Goal: Task Accomplishment & Management: Manage account settings

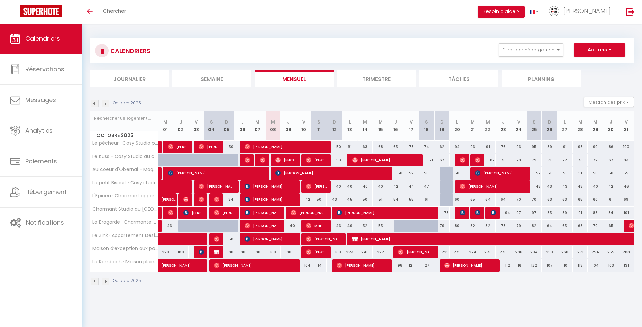
click at [107, 105] on img at bounding box center [105, 103] width 7 height 7
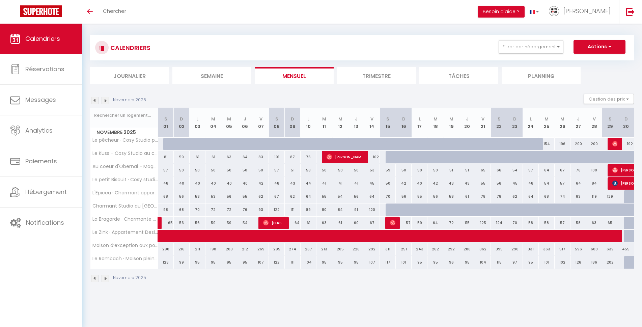
scroll to position [24, 0]
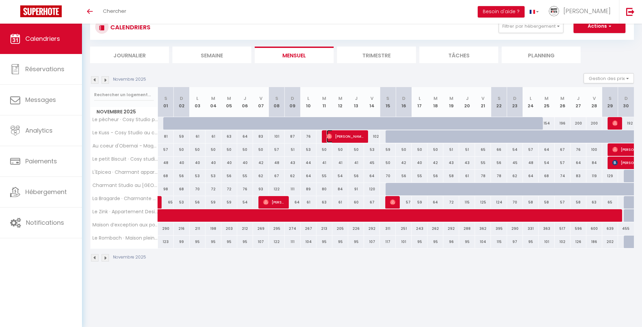
click at [347, 136] on span "[PERSON_NAME]" at bounding box center [345, 136] width 37 height 13
select select "OK"
select select "0"
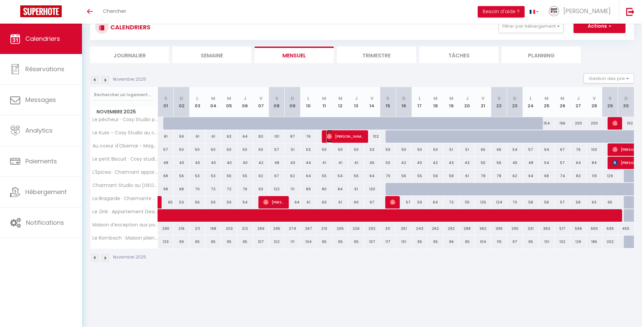
select select "1"
select select
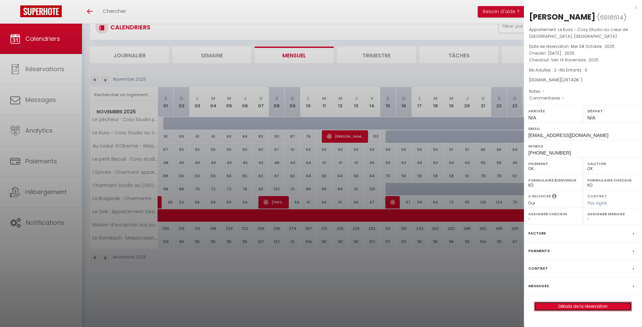
click at [584, 307] on link "Détails de la réservation" at bounding box center [583, 306] width 97 height 9
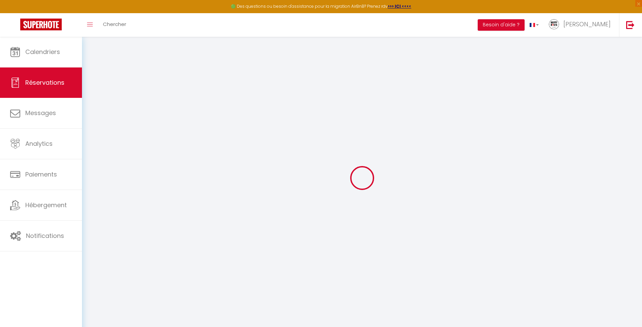
select select
select select "15"
checkbox input "false"
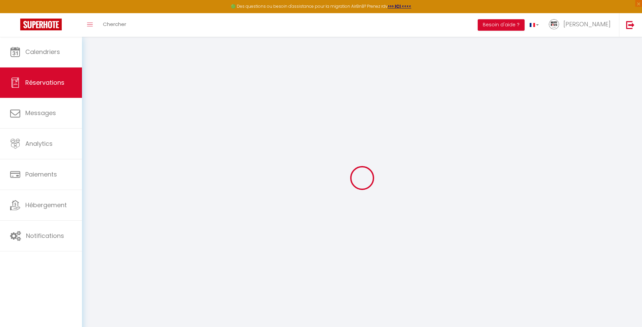
select select
checkbox input "false"
select select
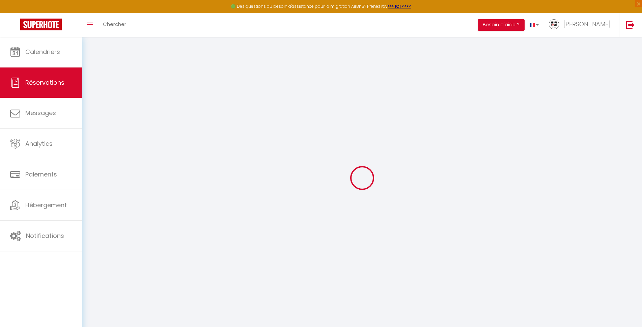
select select
checkbox input "false"
select select
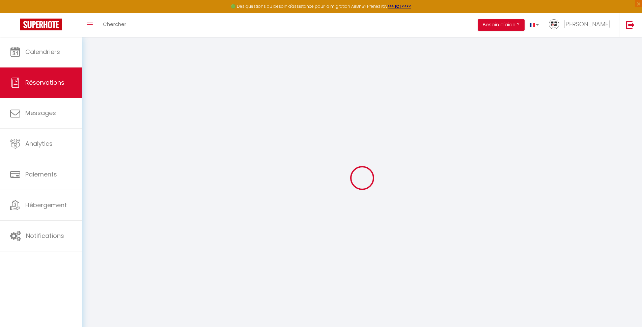
select select
checkbox input "false"
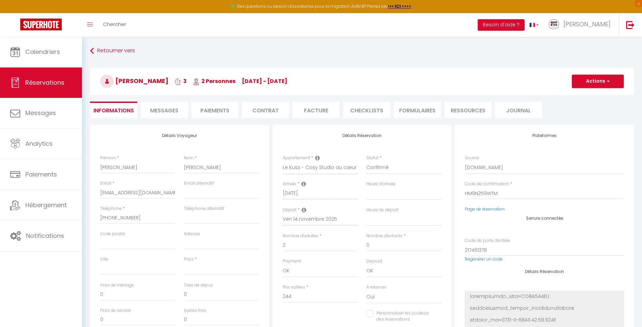
select select
type input "30"
type input "13.42"
select select
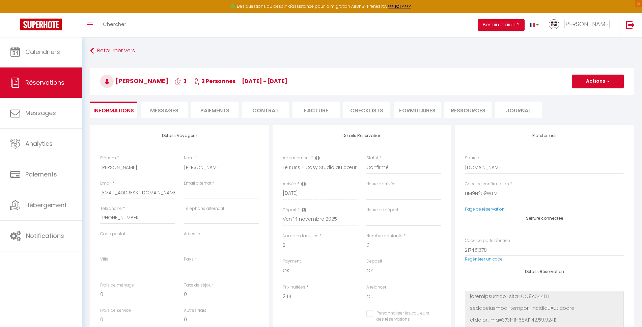
checkbox input "false"
select select
checkbox input "false"
select select
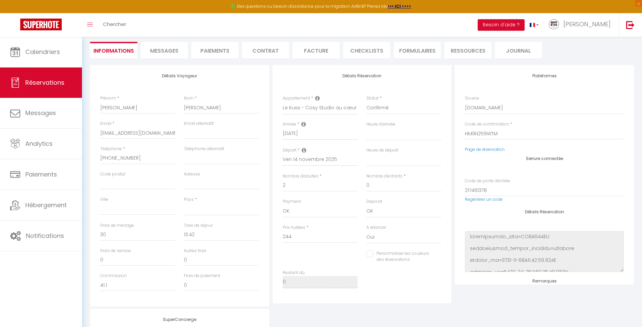
scroll to position [77, 0]
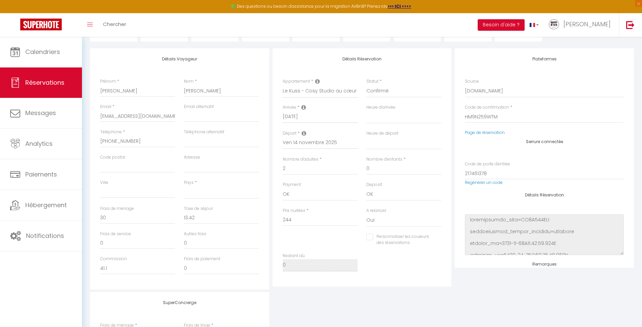
click at [349, 290] on div "Détails Voyageur Prénom * [PERSON_NAME] Nom * [PERSON_NAME] Email * [EMAIL_ADDR…" at bounding box center [362, 216] width 544 height 336
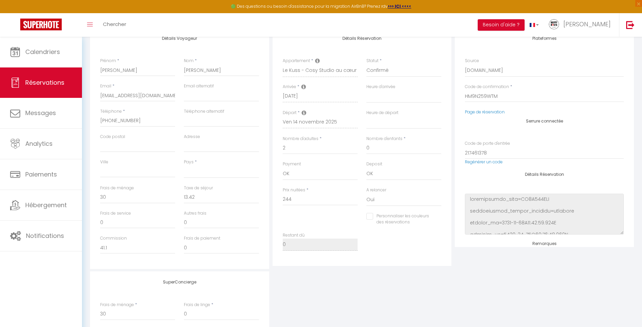
scroll to position [0, 0]
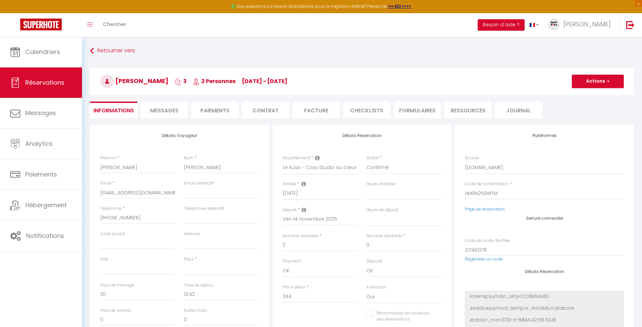
click at [264, 109] on li "Contrat" at bounding box center [265, 110] width 47 height 17
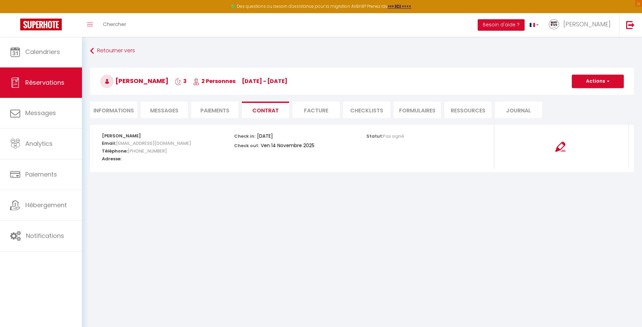
click at [193, 108] on li "Paiements" at bounding box center [214, 110] width 47 height 17
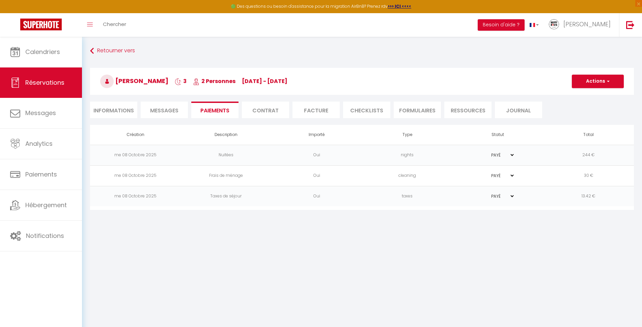
click at [162, 112] on span "Messages" at bounding box center [164, 111] width 28 height 8
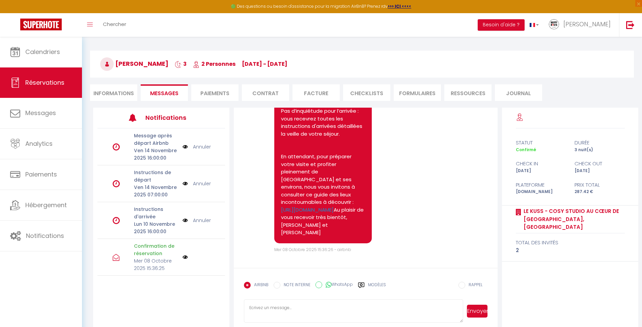
scroll to position [37, 0]
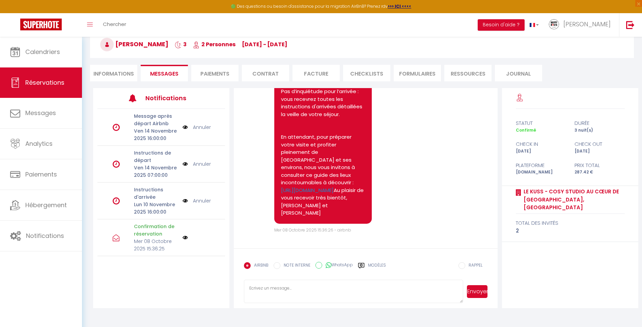
click at [116, 73] on li "Informations" at bounding box center [113, 73] width 47 height 17
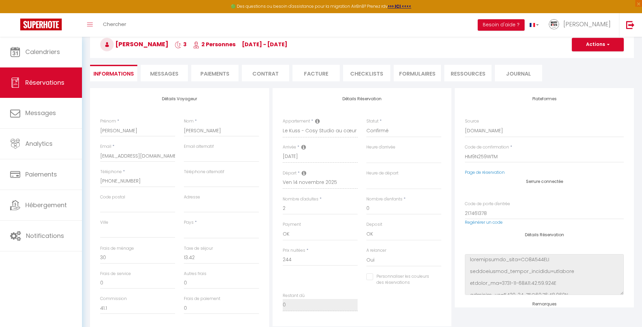
select select
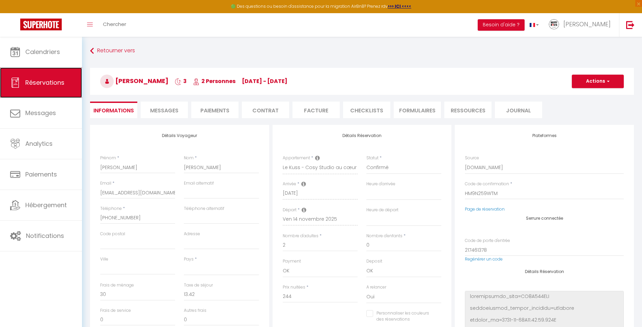
click at [46, 85] on span "Réservations" at bounding box center [44, 82] width 39 height 8
select select "not_cancelled"
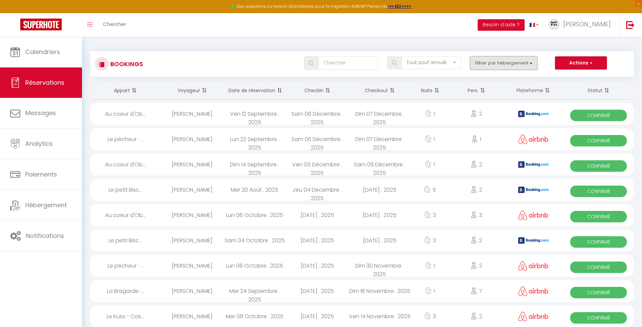
click at [525, 64] on button "Filtrer par hébergement" at bounding box center [504, 63] width 68 height 14
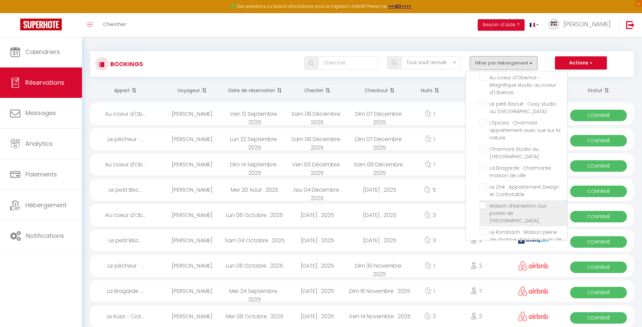
scroll to position [61, 0]
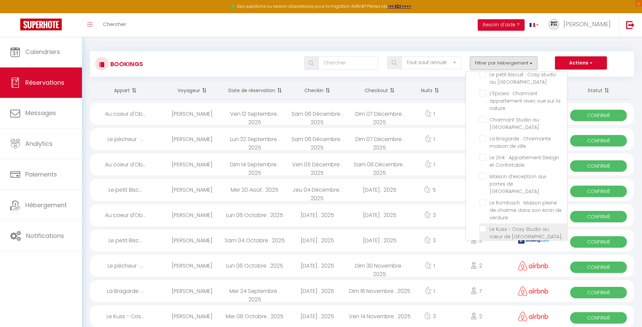
click at [484, 226] on input "Le Kuss - Cosy Studio au cœur de [GEOGRAPHIC_DATA], [GEOGRAPHIC_DATA]" at bounding box center [524, 229] width 88 height 7
checkbox input "true"
checkbox input "false"
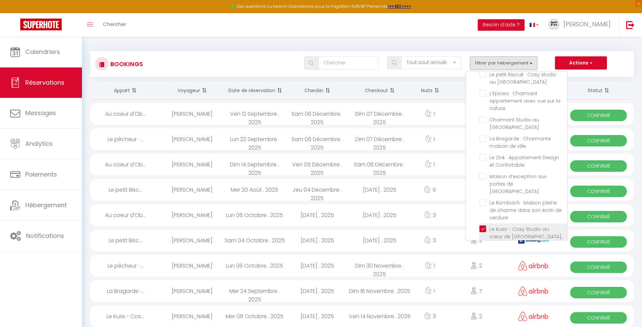
checkbox input "false"
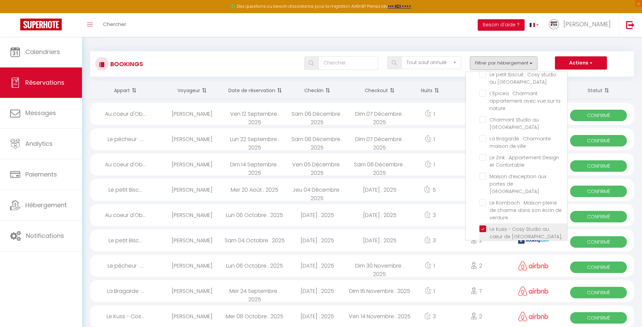
checkbox input "false"
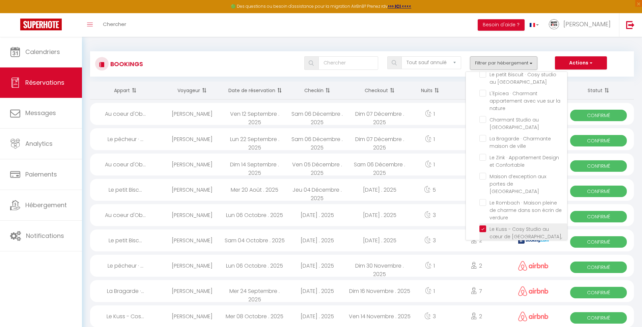
checkbox input "false"
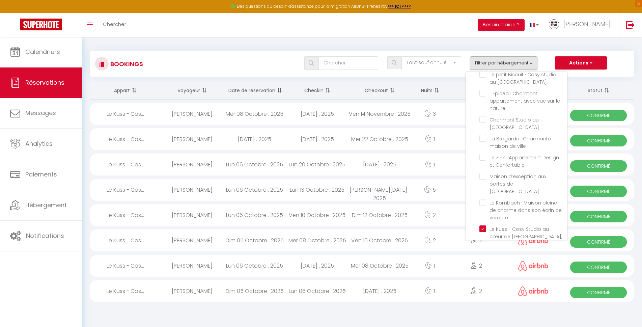
click at [472, 38] on div "Bookings Tous les statuts Annulé Confirmé Non Confirmé Tout sauf annulé No Show…" at bounding box center [362, 176] width 560 height 278
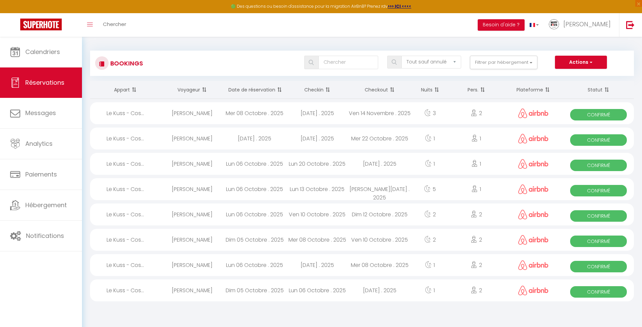
scroll to position [0, 0]
